Goal: Task Accomplishment & Management: Use online tool/utility

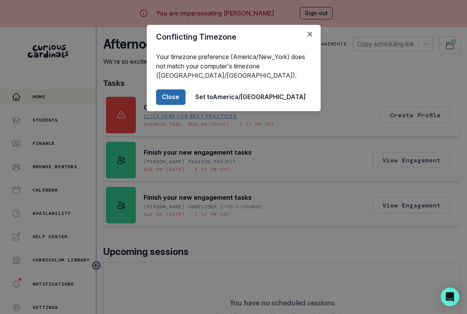
click at [186, 99] on button "Close" at bounding box center [171, 97] width 30 height 16
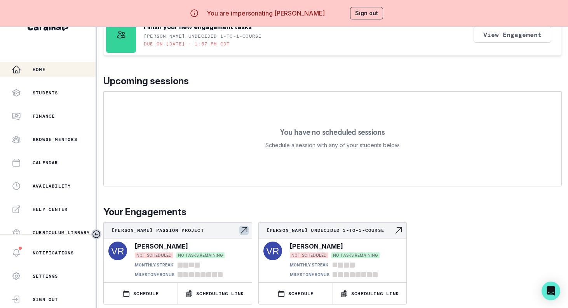
scroll to position [33, 0]
click at [230, 290] on p "Scheduling Link" at bounding box center [220, 293] width 48 height 6
click at [366, 12] on button "Sign out" at bounding box center [366, 13] width 33 height 12
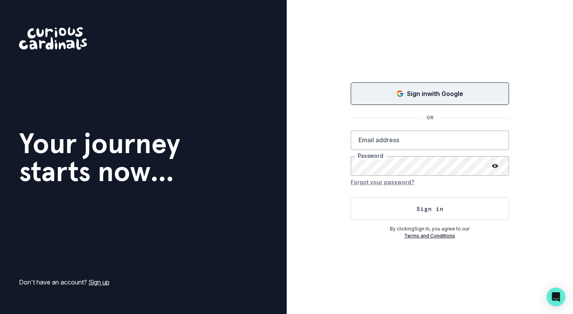
click at [382, 86] on button "Sign in with Google" at bounding box center [430, 93] width 158 height 23
